Goal: Task Accomplishment & Management: Manage account settings

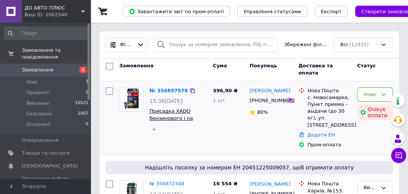
scroll to position [30, 0]
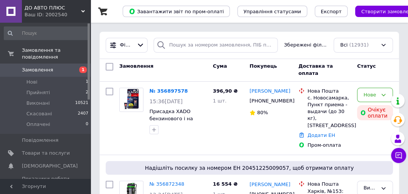
click at [82, 11] on icon at bounding box center [83, 11] width 4 height 4
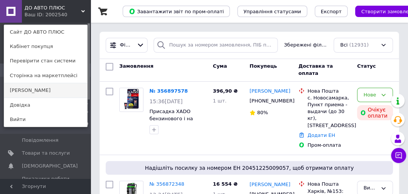
click at [18, 90] on link "[PERSON_NAME]" at bounding box center [45, 90] width 83 height 14
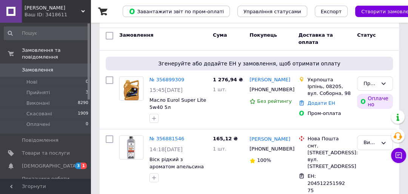
scroll to position [30, 0]
